Goal: Book appointment/travel/reservation

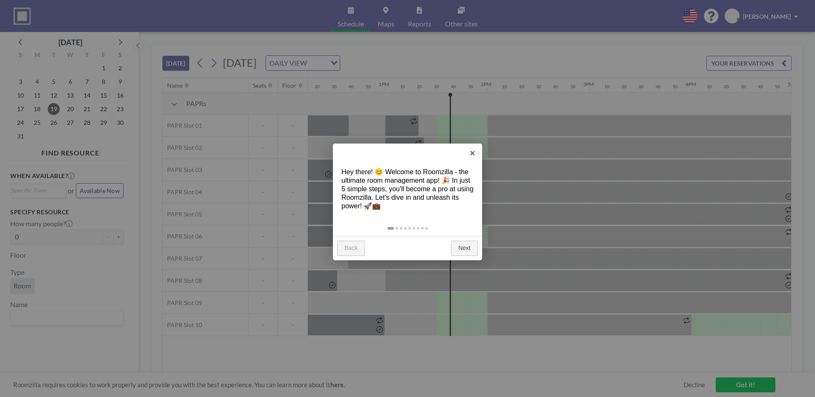
scroll to position [0, 1364]
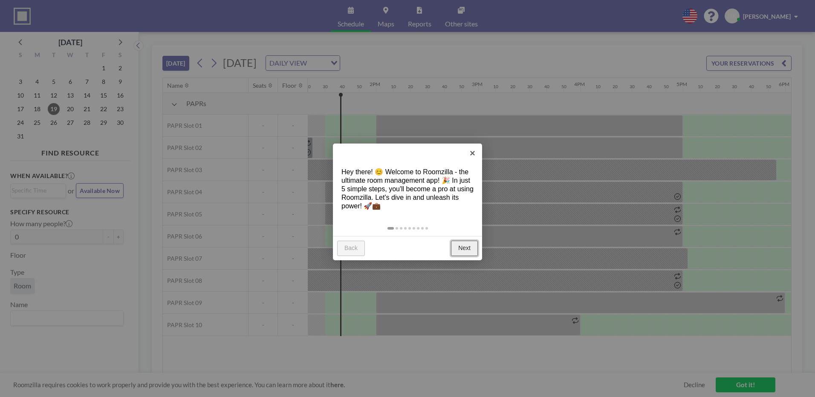
click at [467, 249] on link "Next" at bounding box center [464, 248] width 27 height 15
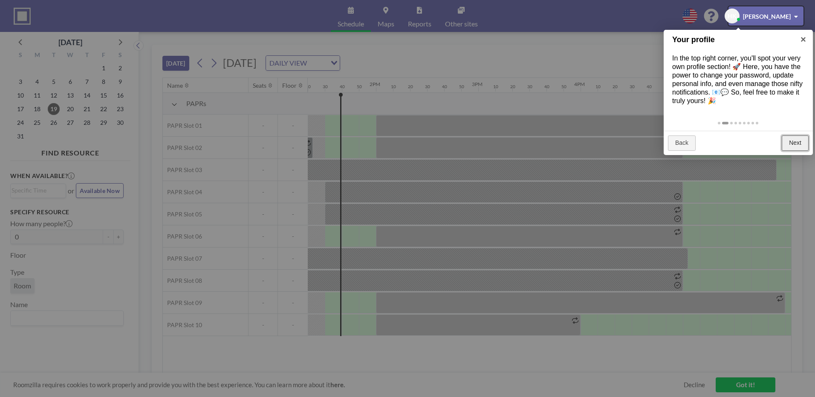
click at [797, 144] on link "Next" at bounding box center [795, 143] width 27 height 15
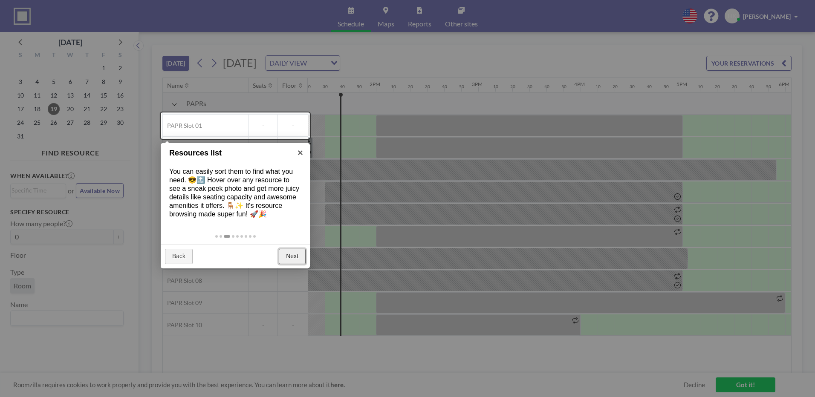
click at [294, 256] on link "Next" at bounding box center [292, 256] width 27 height 15
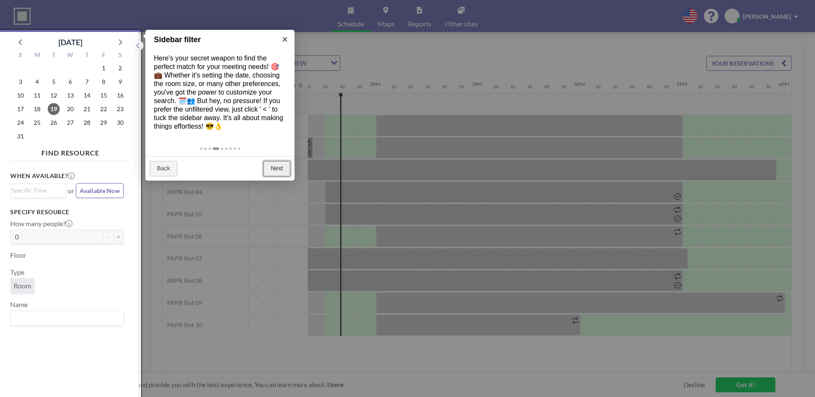
scroll to position [2, 0]
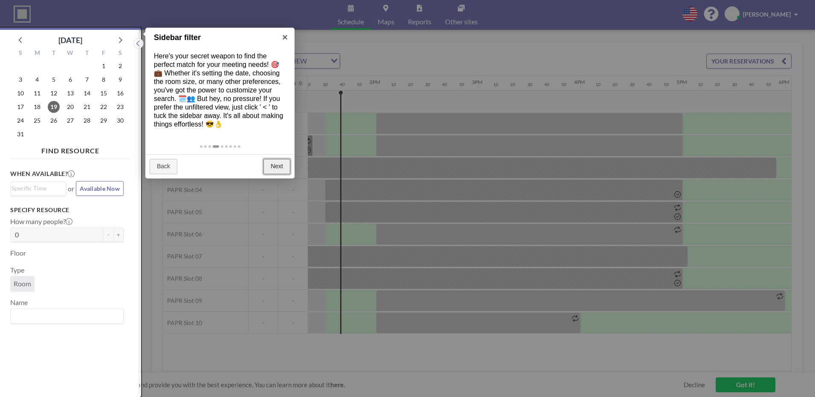
click at [274, 171] on link "Next" at bounding box center [276, 166] width 27 height 15
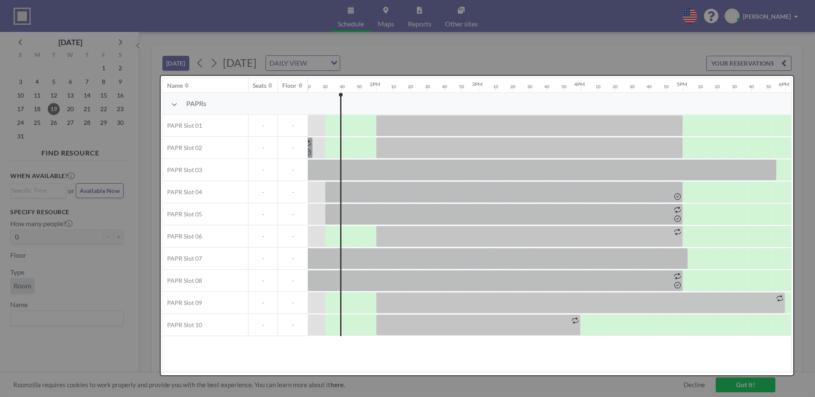
scroll to position [0, 0]
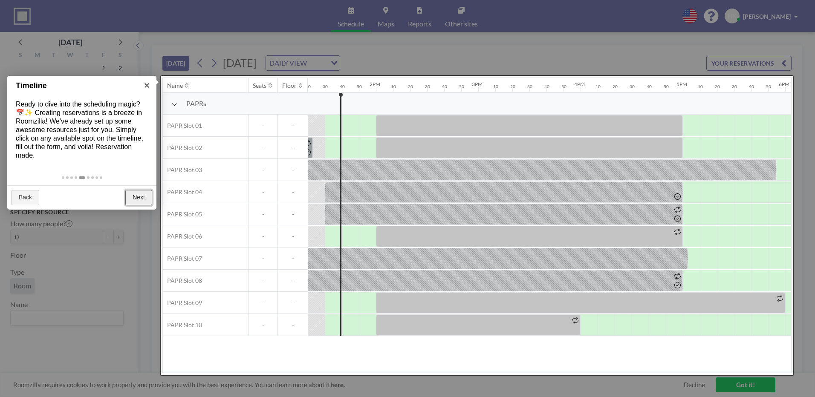
click at [134, 194] on link "Next" at bounding box center [138, 197] width 27 height 15
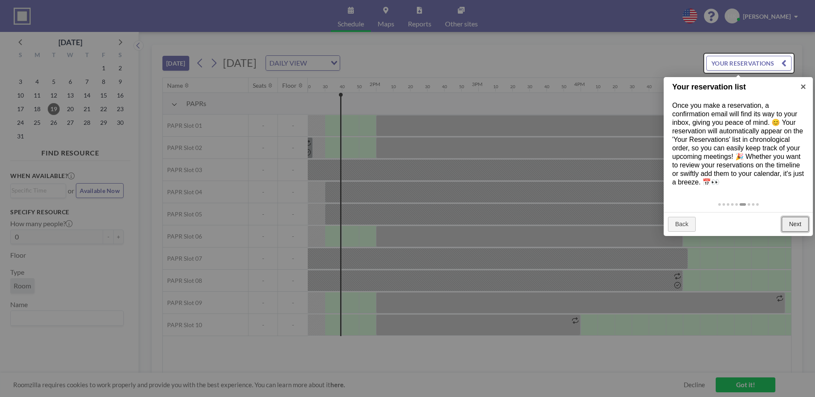
click at [801, 225] on link "Next" at bounding box center [795, 224] width 27 height 15
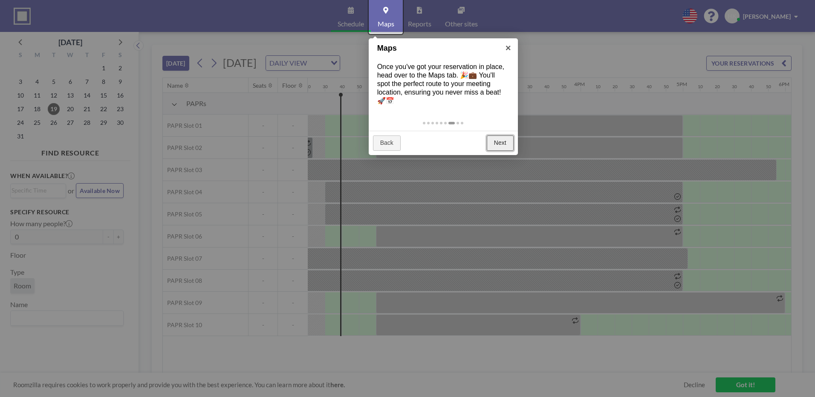
click at [497, 148] on link "Next" at bounding box center [500, 143] width 27 height 15
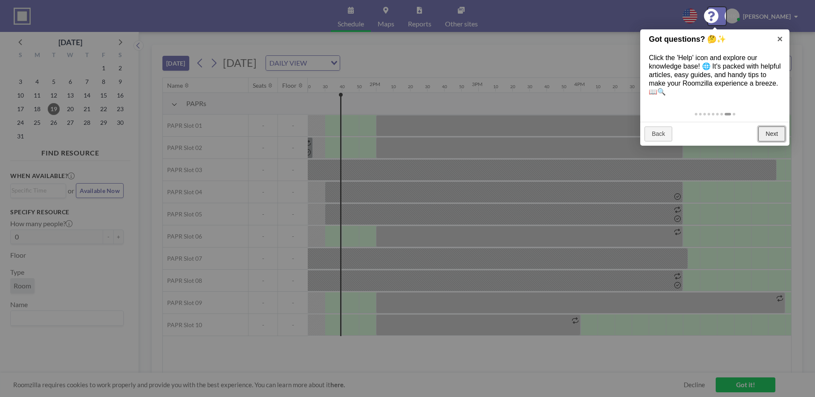
click at [774, 138] on link "Next" at bounding box center [771, 134] width 27 height 15
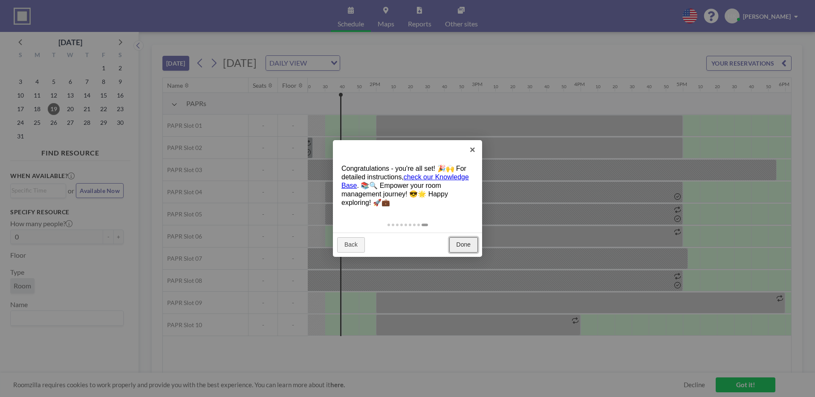
click at [466, 239] on link "Done" at bounding box center [463, 244] width 29 height 15
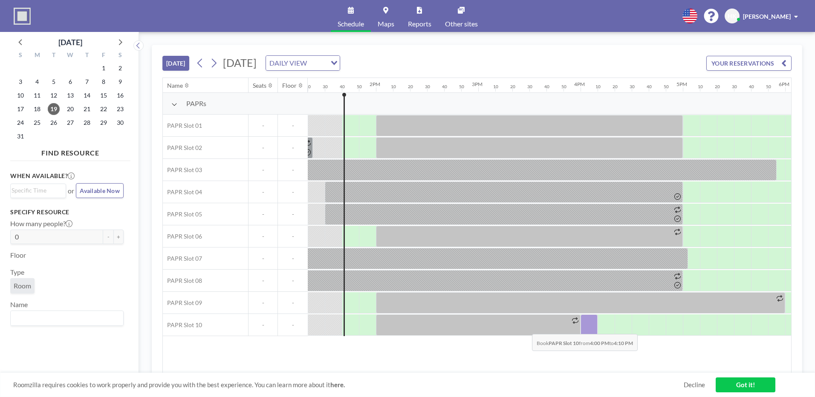
drag, startPoint x: 586, startPoint y: 328, endPoint x: 524, endPoint y: 359, distance: 69.2
click at [524, 359] on div "Name Seats Floor 12AM 10 20 30 40 50 1AM 10 20 30 40 50 2AM 10 20 30 40 50 3AM …" at bounding box center [477, 225] width 628 height 295
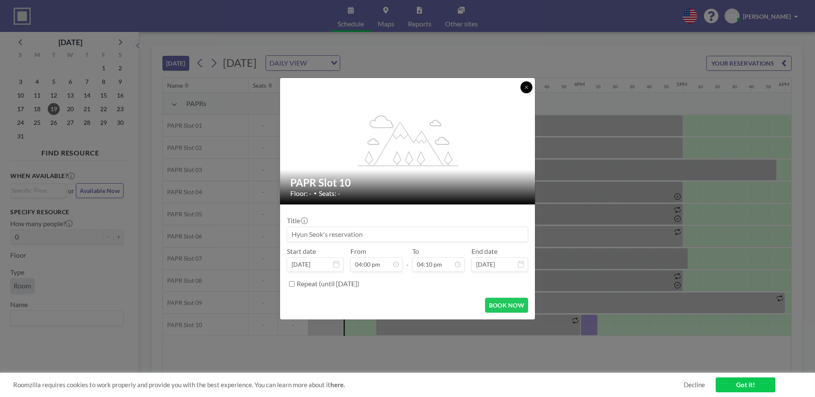
click at [528, 87] on icon at bounding box center [526, 87] width 5 height 5
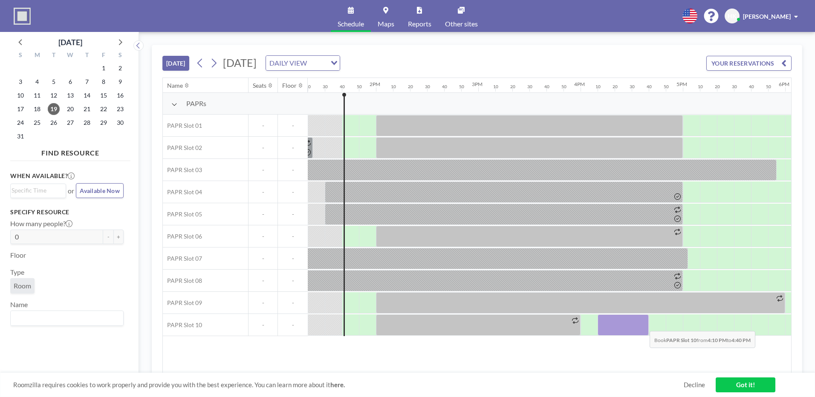
click at [643, 325] on div at bounding box center [623, 325] width 51 height 21
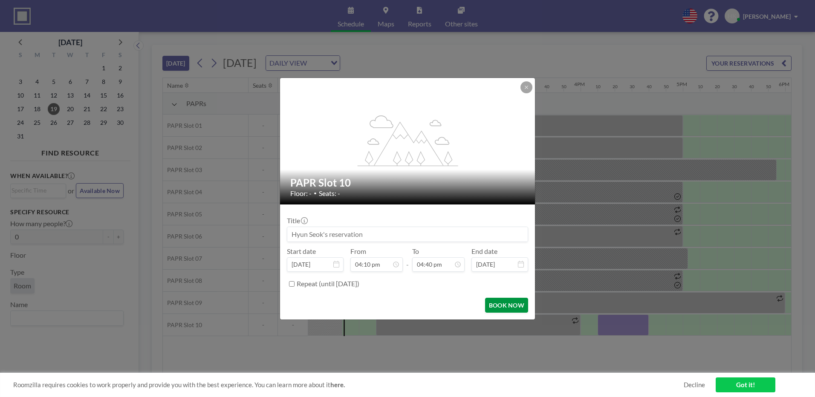
click at [512, 303] on button "BOOK NOW" at bounding box center [506, 305] width 43 height 15
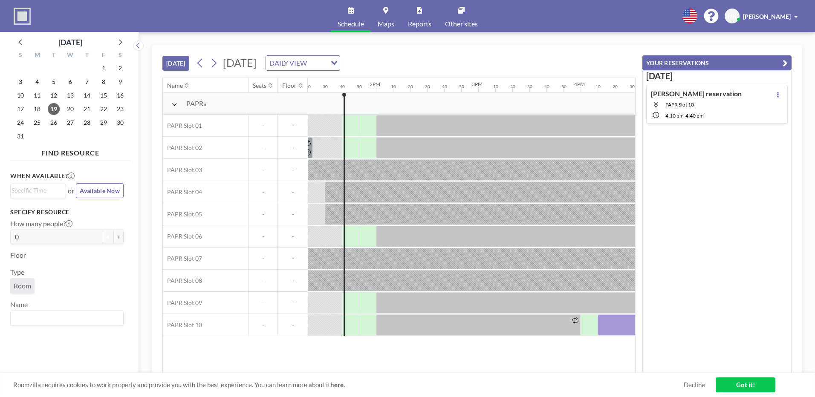
click at [745, 385] on link "Got it!" at bounding box center [746, 385] width 60 height 15
click at [786, 64] on icon "button" at bounding box center [785, 63] width 5 height 10
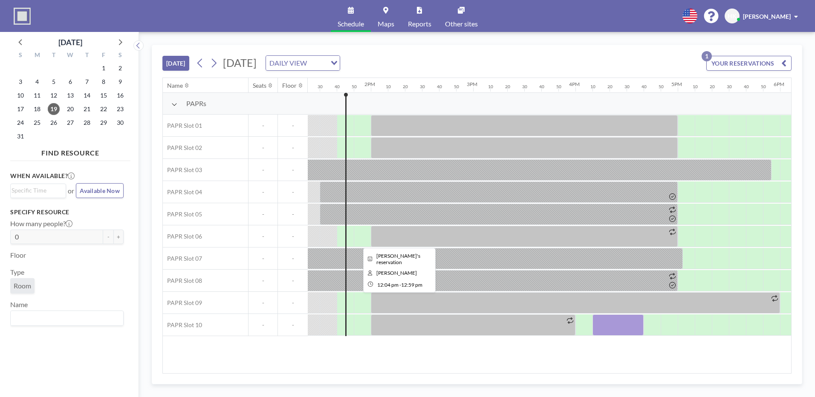
scroll to position [0, 1381]
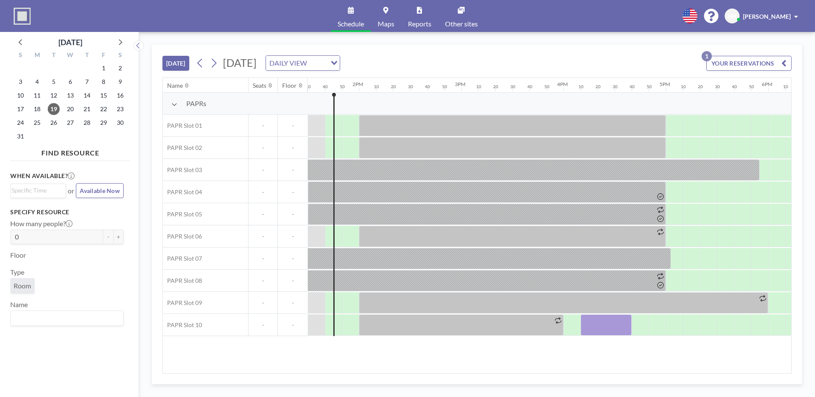
drag, startPoint x: 593, startPoint y: 327, endPoint x: 584, endPoint y: 353, distance: 27.6
click at [584, 353] on div "Name Seats Floor 12AM 10 20 30 40 50 1AM 10 20 30 40 50 2AM 10 20 30 40 50 3AM …" at bounding box center [477, 225] width 628 height 295
drag, startPoint x: 600, startPoint y: 327, endPoint x: 541, endPoint y: 358, distance: 66.6
click at [541, 358] on div "Name Seats Floor 12AM 10 20 30 40 50 1AM 10 20 30 40 50 2AM 10 20 30 40 50 3AM …" at bounding box center [477, 225] width 628 height 295
click at [776, 61] on button "YOUR RESERVATIONS 1" at bounding box center [748, 63] width 85 height 15
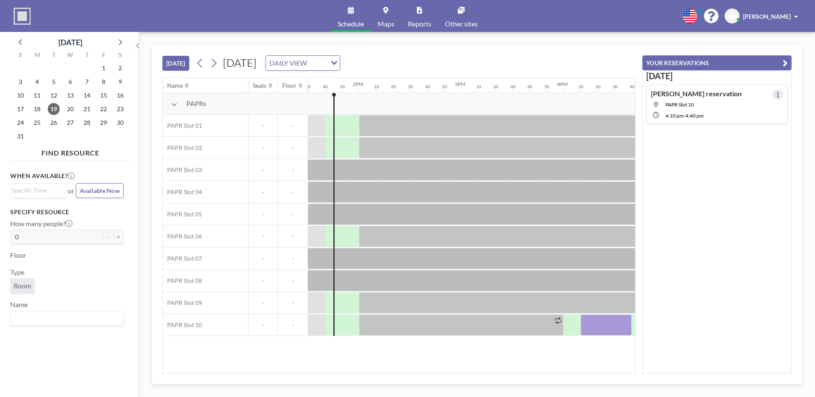
click at [773, 94] on button at bounding box center [778, 95] width 10 height 10
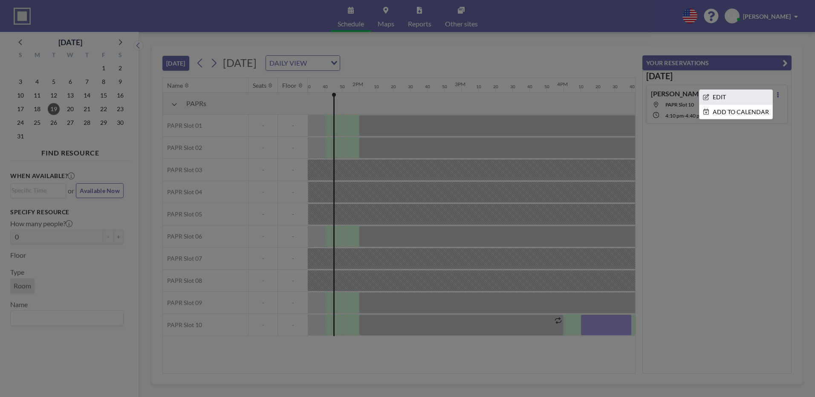
click at [720, 102] on li "EDIT" at bounding box center [736, 97] width 73 height 14
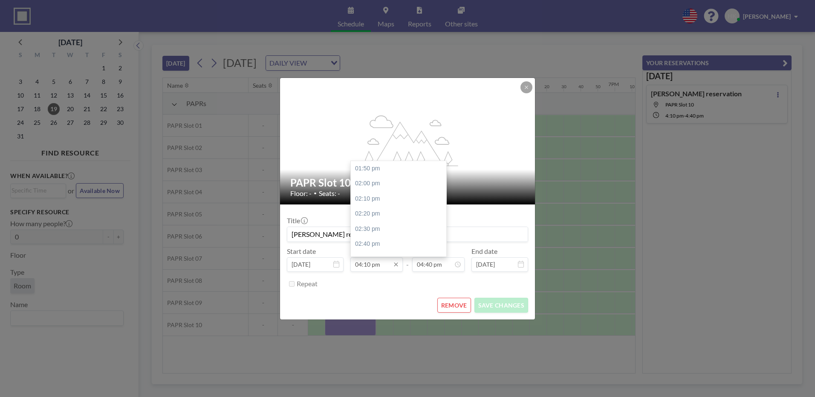
scroll to position [212, 0]
click at [385, 200] on div "04:30 pm" at bounding box center [401, 198] width 100 height 15
type input "04:30 pm"
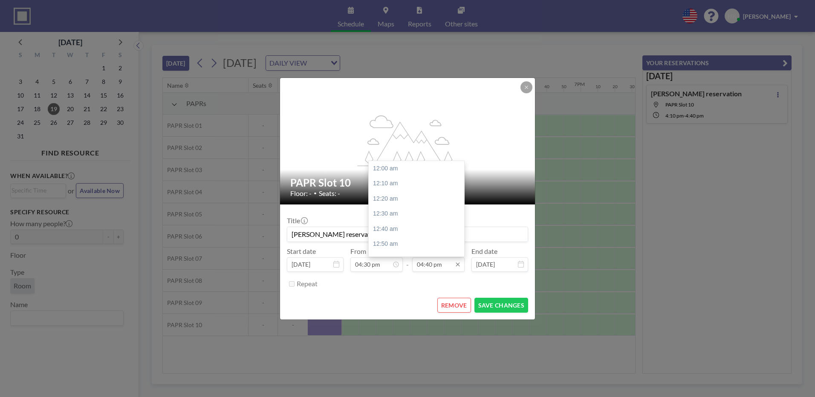
scroll to position [1517, 0]
click at [392, 200] on div "05:00 pm" at bounding box center [419, 198] width 100 height 15
type input "05:00 pm"
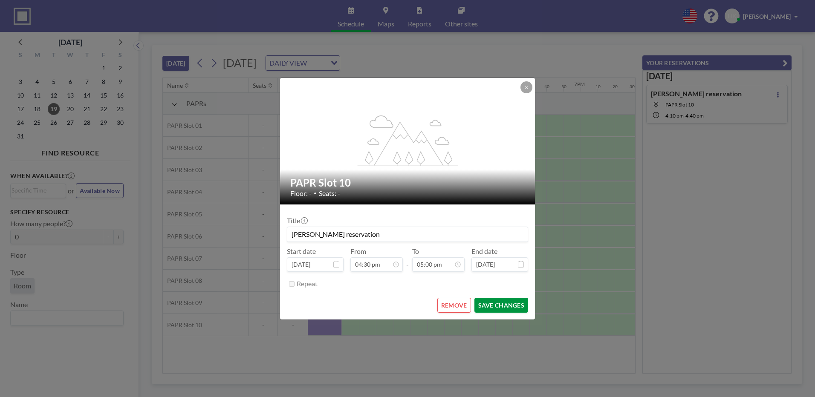
click at [497, 308] on button "SAVE CHANGES" at bounding box center [501, 305] width 54 height 15
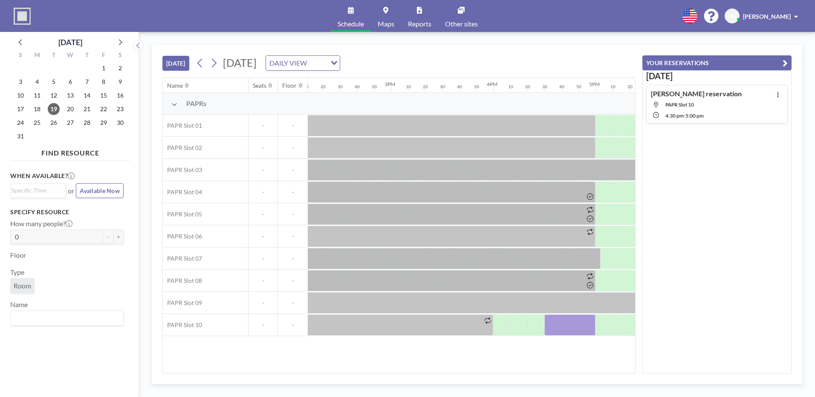
scroll to position [0, 1386]
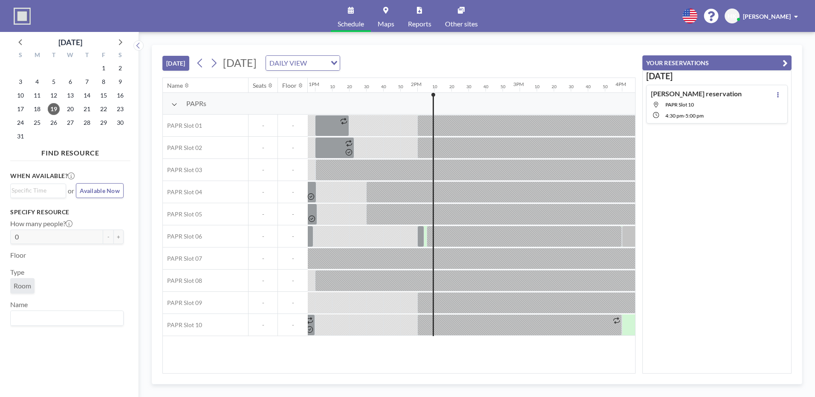
scroll to position [0, 1390]
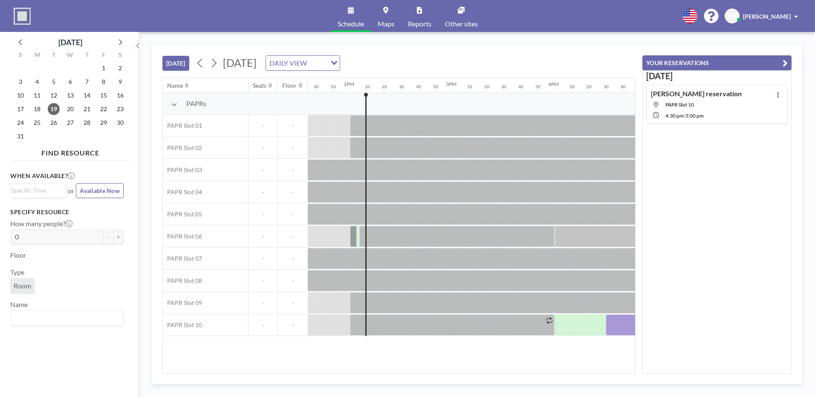
click at [462, 382] on div "TODAY Tuesday, August 19, 2025 DAILY VIEW Loading... Name Seats Floor 12AM 10 2…" at bounding box center [477, 215] width 651 height 340
drag, startPoint x: 463, startPoint y: 382, endPoint x: 459, endPoint y: 371, distance: 11.1
click at [485, 381] on div "TODAY Tuesday, August 19, 2025 DAILY VIEW Loading... Name Seats Floor 12AM 10 2…" at bounding box center [477, 215] width 651 height 340
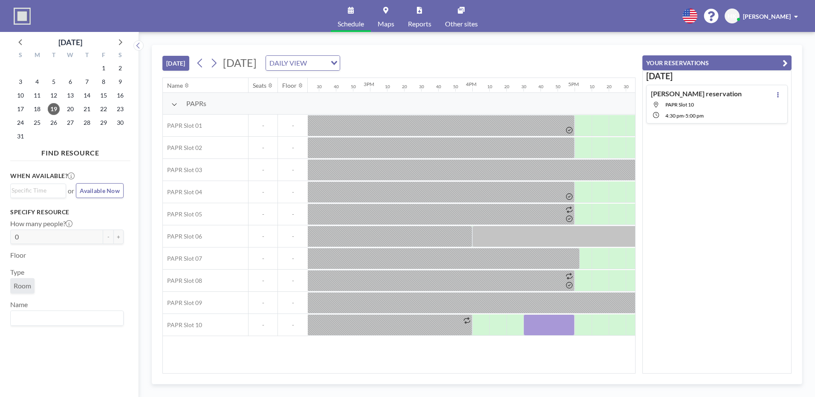
scroll to position [0, 1460]
